Goal: Check status: Check status

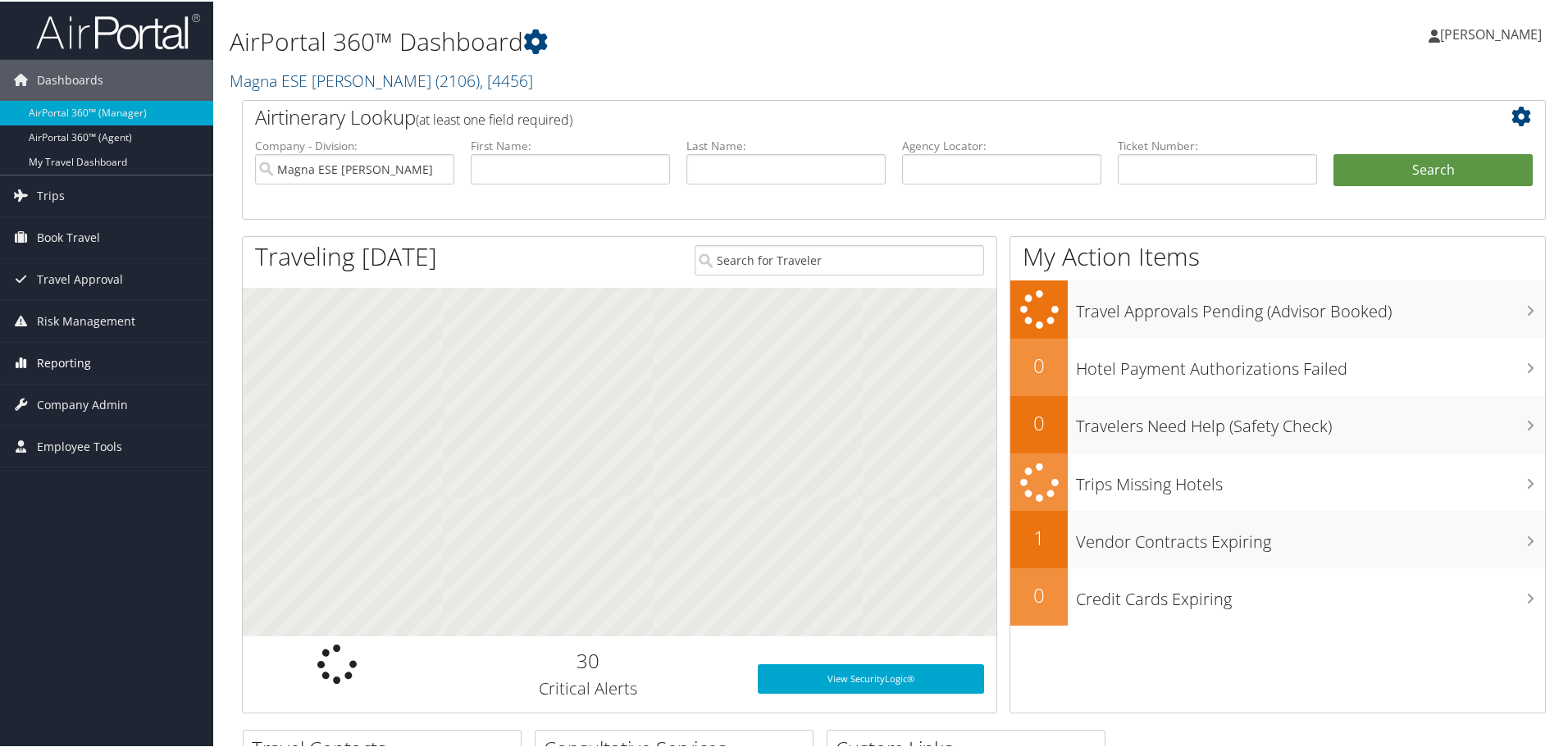
click at [85, 359] on span "Reporting" at bounding box center [63, 362] width 54 height 41
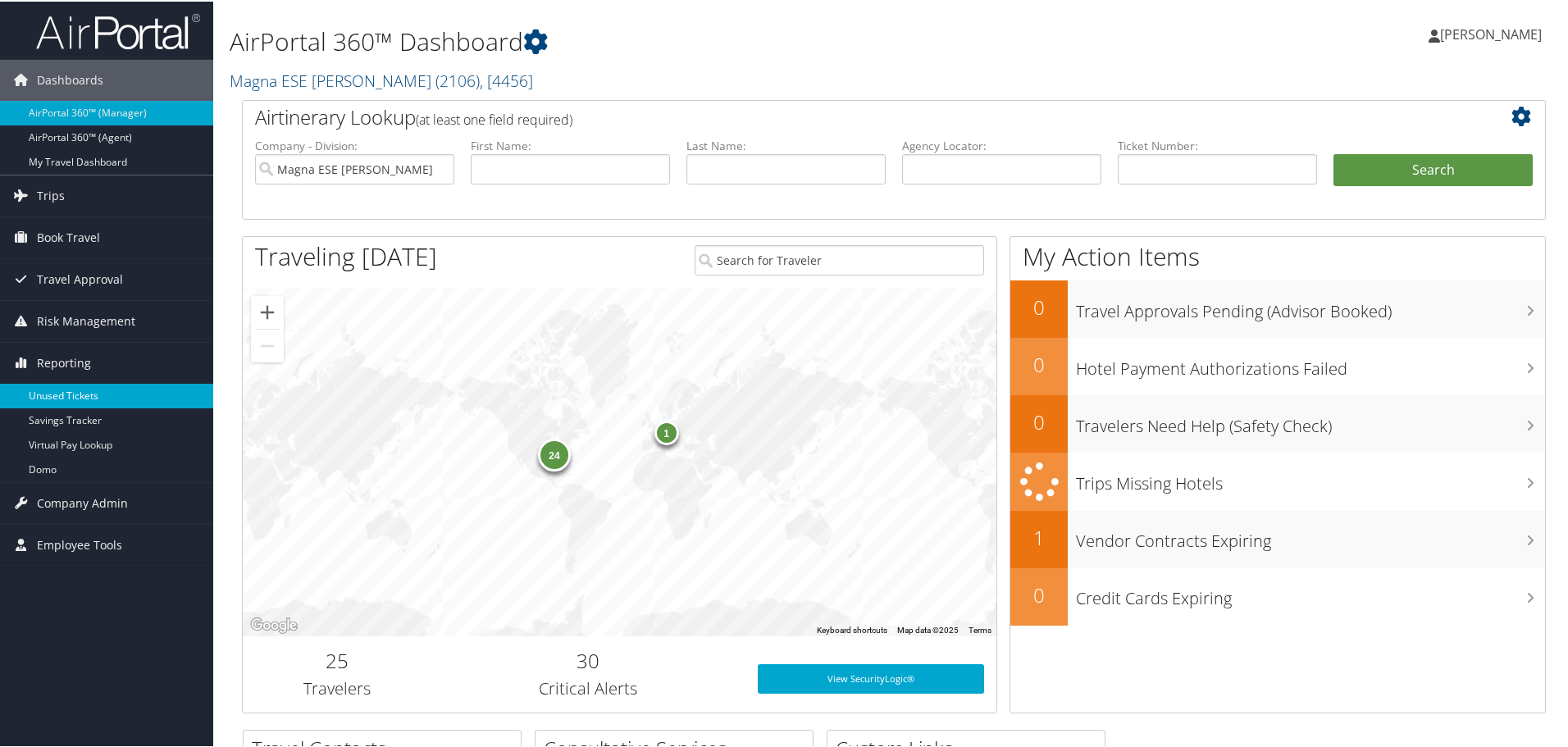
click at [83, 386] on link "Unused Tickets" at bounding box center [107, 395] width 214 height 25
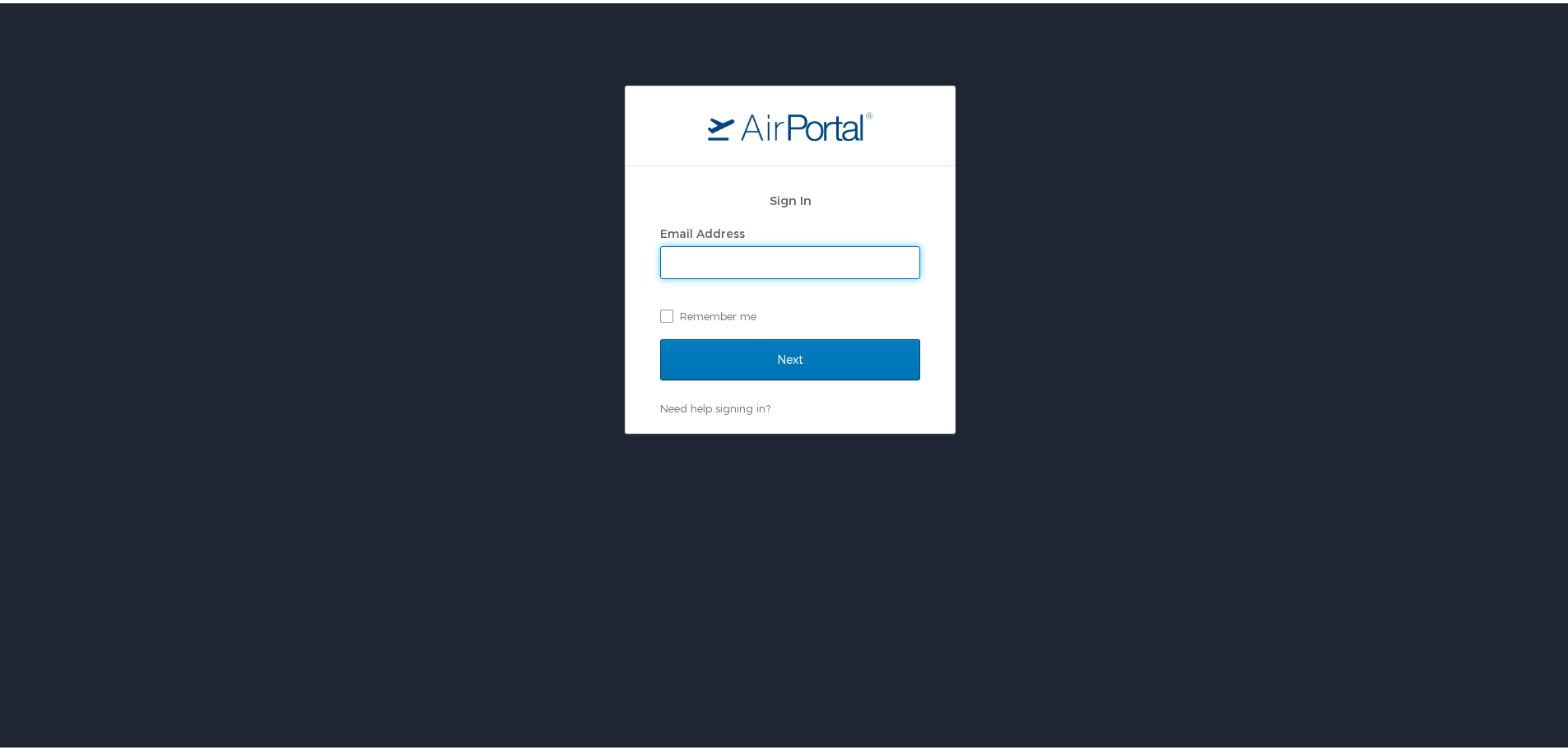
type input "[EMAIL_ADDRESS][DOMAIN_NAME]"
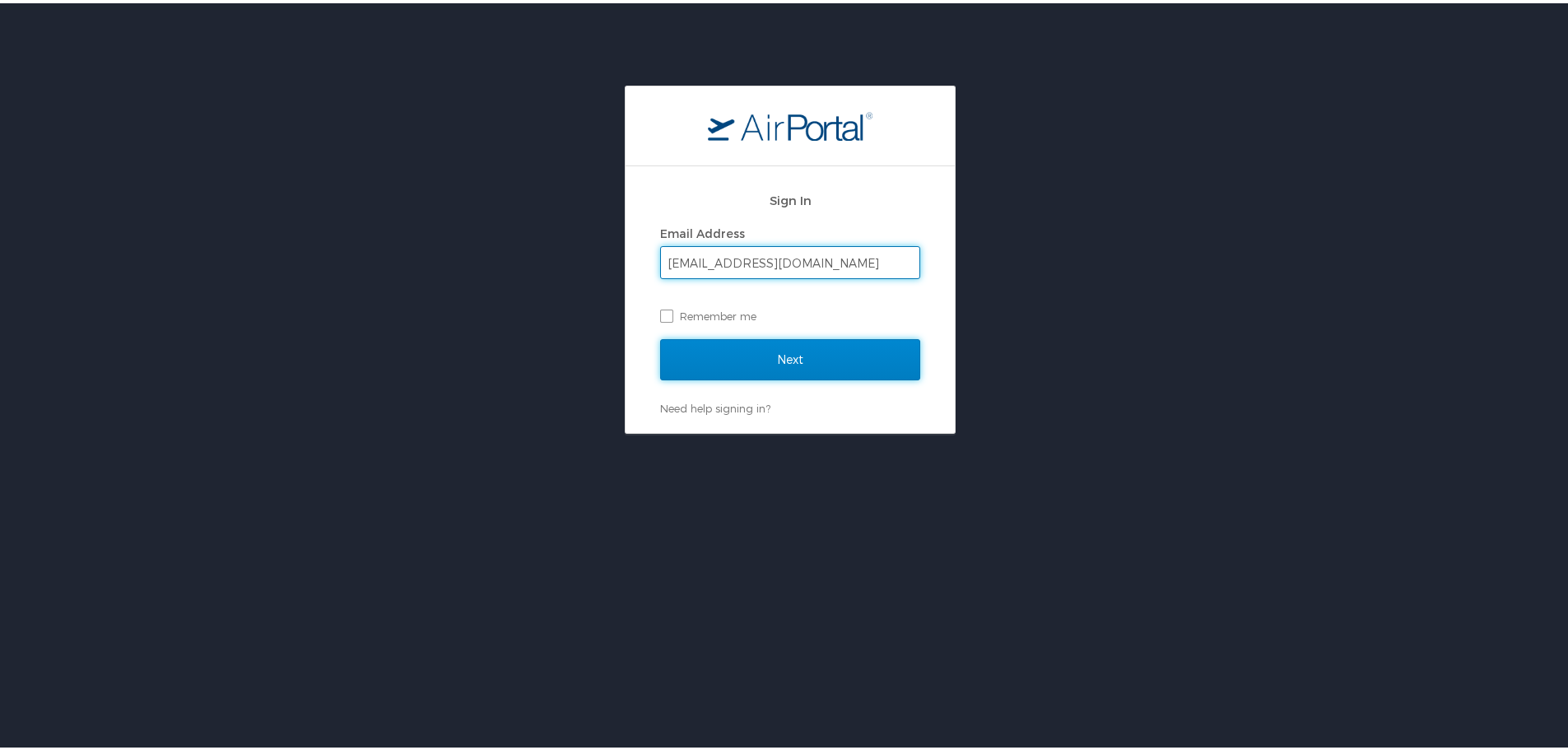
click at [755, 351] on input "Next" at bounding box center [790, 356] width 260 height 41
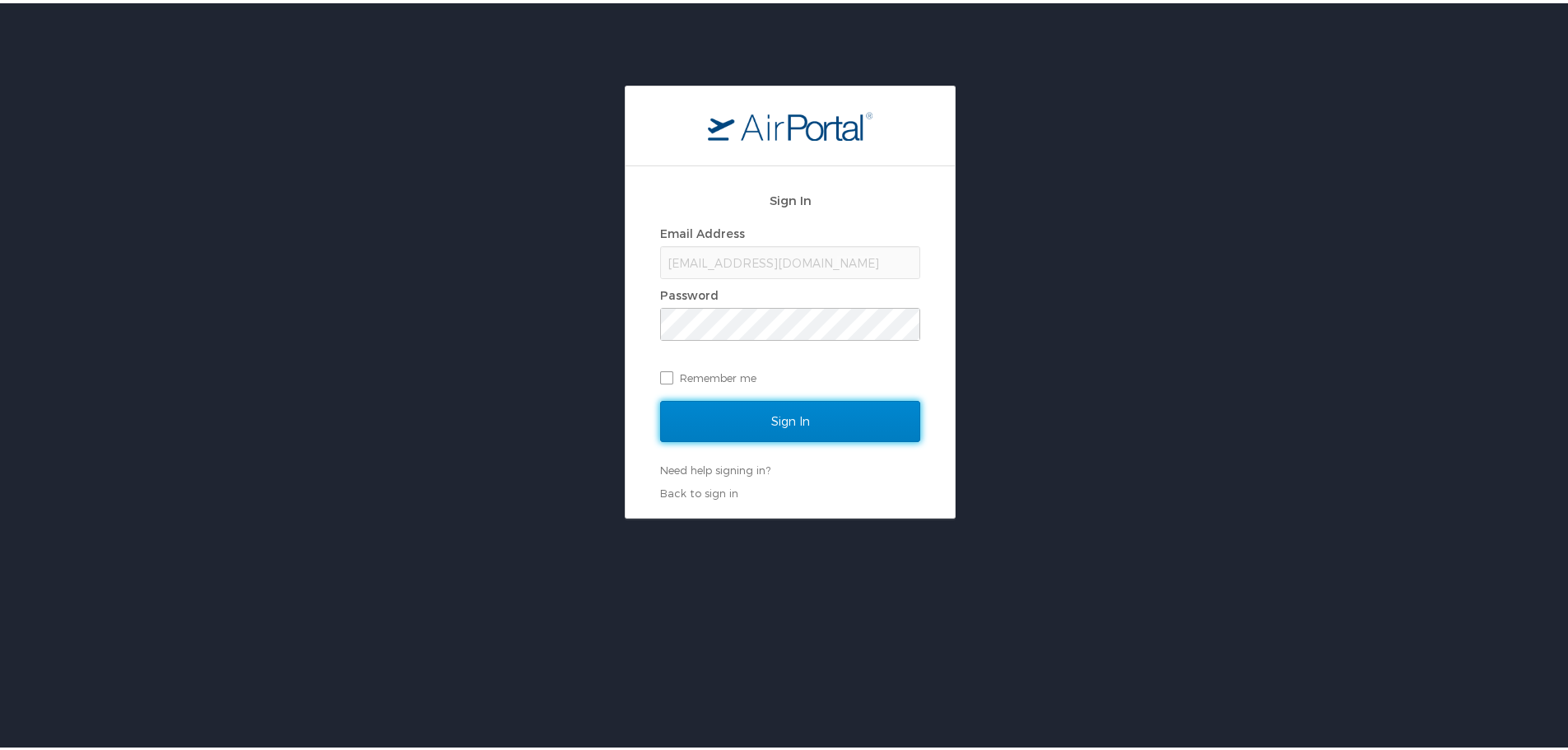
click at [755, 412] on input "Sign In" at bounding box center [790, 418] width 260 height 41
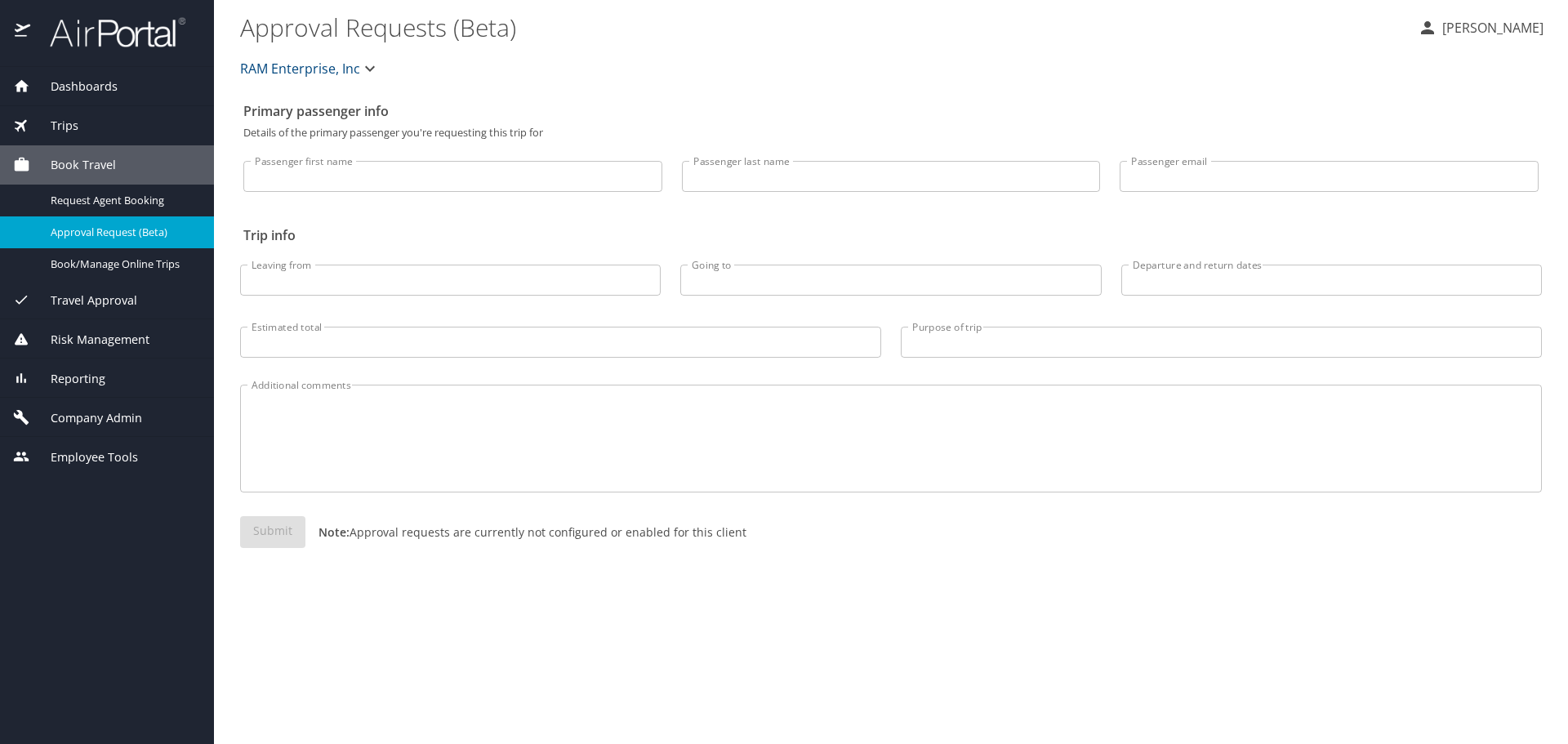
click at [111, 388] on div "Reporting" at bounding box center [106, 377] width 214 height 39
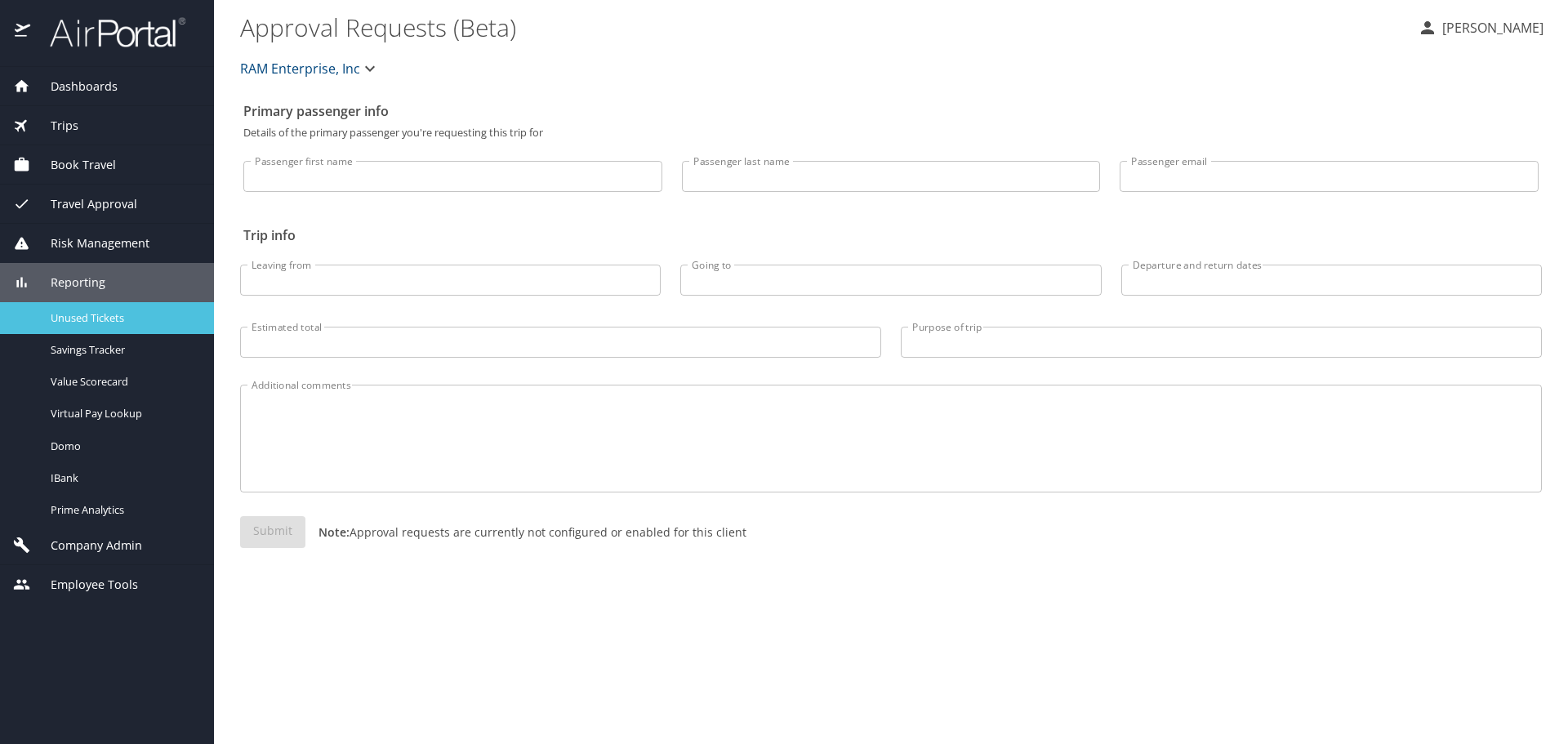
click at [103, 323] on span "Unused Tickets" at bounding box center [123, 317] width 144 height 15
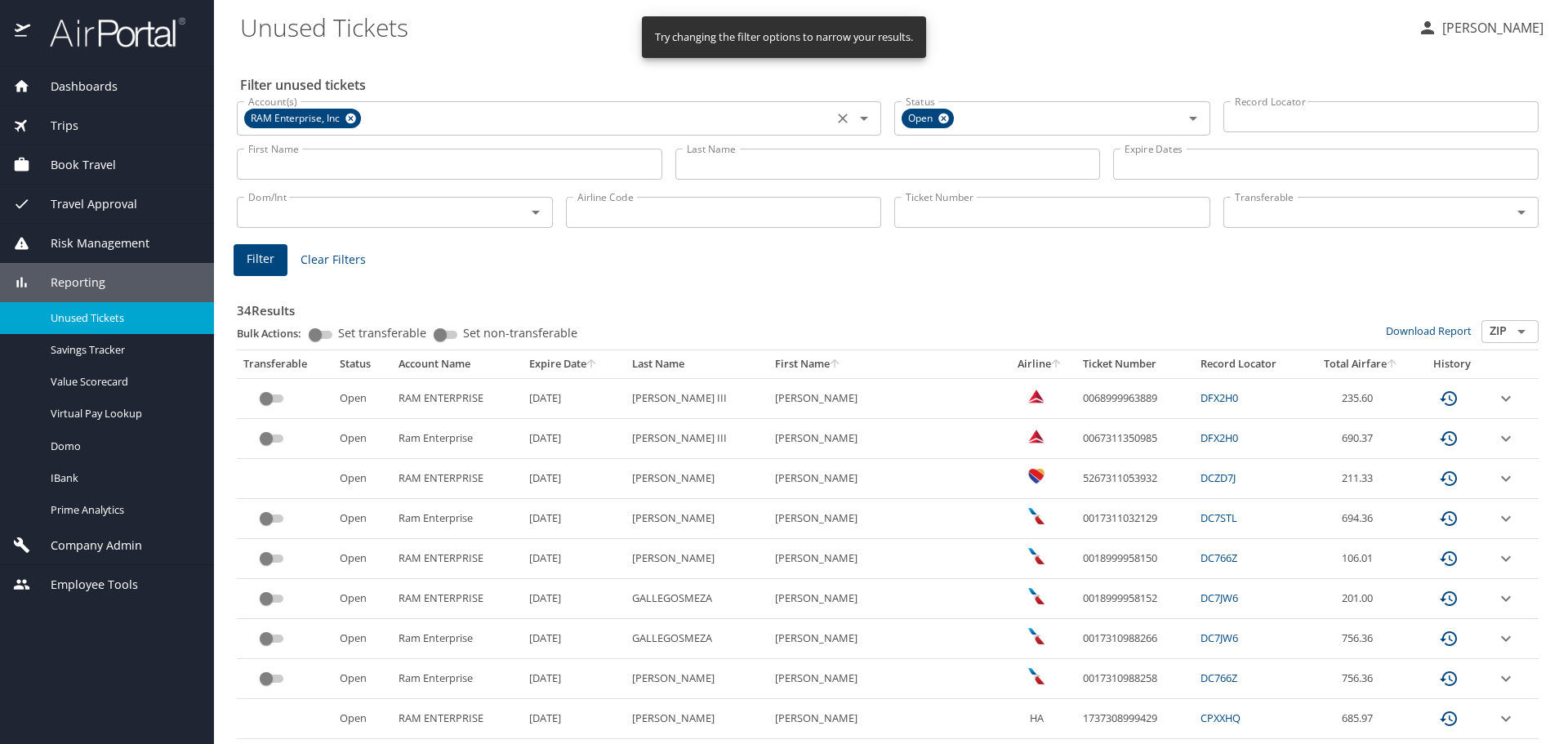
click at [357, 119] on icon at bounding box center [350, 118] width 12 height 18
click at [966, 228] on input "Ticket Number" at bounding box center [1052, 212] width 317 height 31
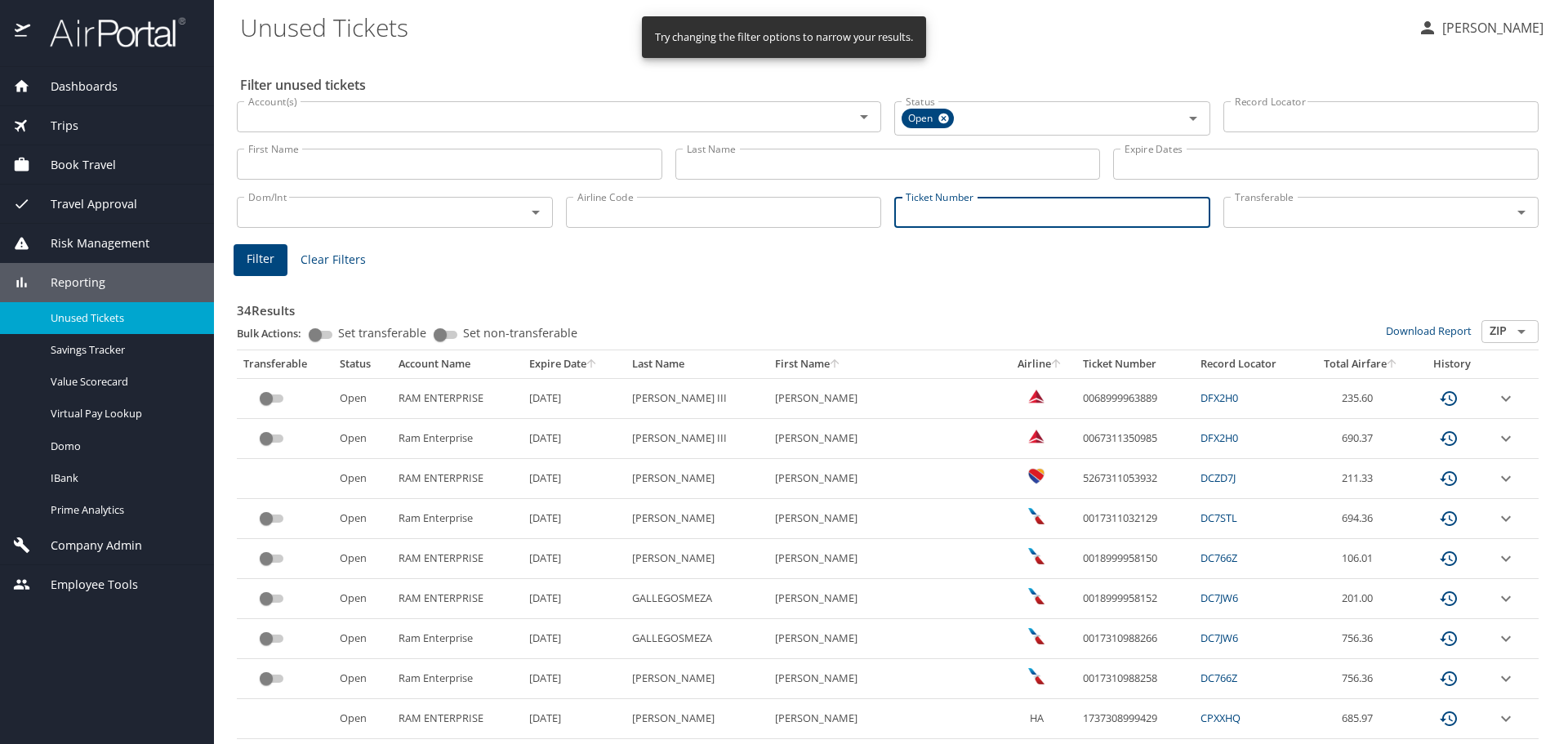
paste input "0068999929081"
type input "0068999929081"
click at [258, 262] on span "Filter" at bounding box center [260, 256] width 28 height 20
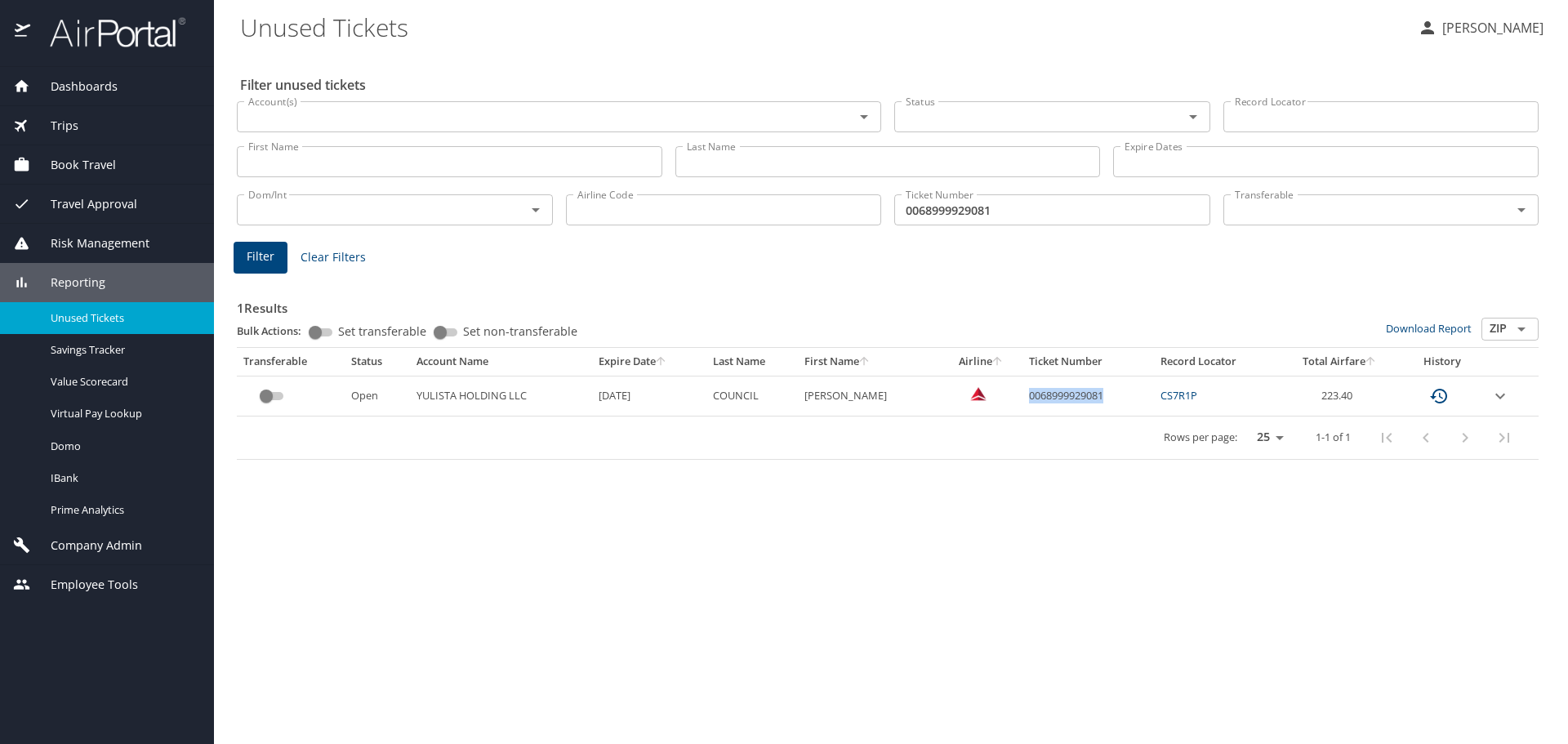
drag, startPoint x: 1103, startPoint y: 394, endPoint x: 1023, endPoint y: 396, distance: 80.0
click at [1023, 396] on td "0068999929081" at bounding box center [1088, 396] width 132 height 40
copy td "0068999929081"
